Goal: Task Accomplishment & Management: Manage account settings

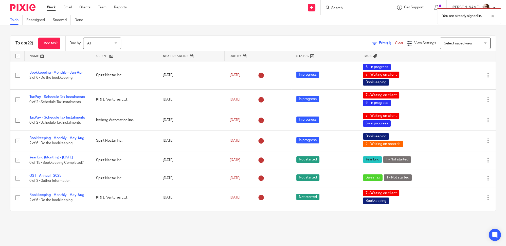
click at [110, 56] on link at bounding box center [124, 56] width 66 height 10
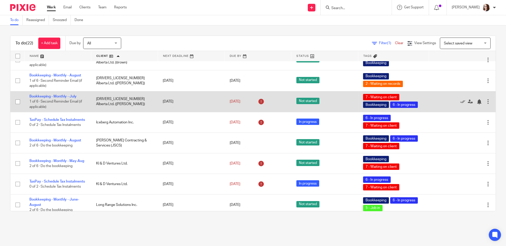
scroll to position [92, 0]
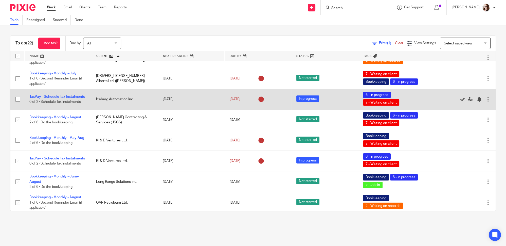
click at [486, 100] on div at bounding box center [488, 99] width 5 height 5
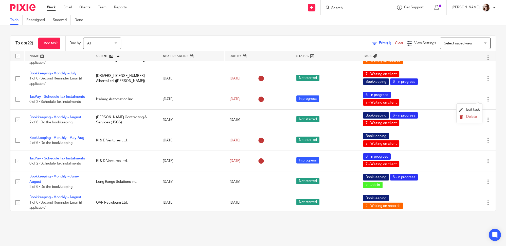
click at [472, 117] on span "Delete" at bounding box center [472, 117] width 11 height 4
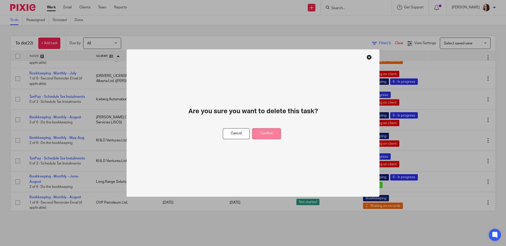
click at [267, 132] on button "Confirm" at bounding box center [266, 133] width 29 height 11
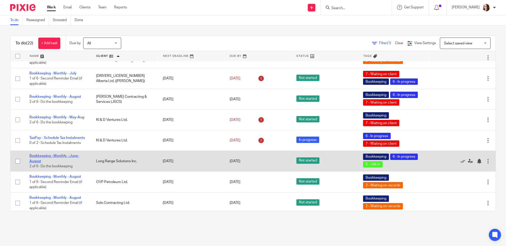
click at [63, 154] on link "Bookkeeping - Monthly - June-August" at bounding box center [54, 158] width 50 height 9
